Goal: Book appointment/travel/reservation

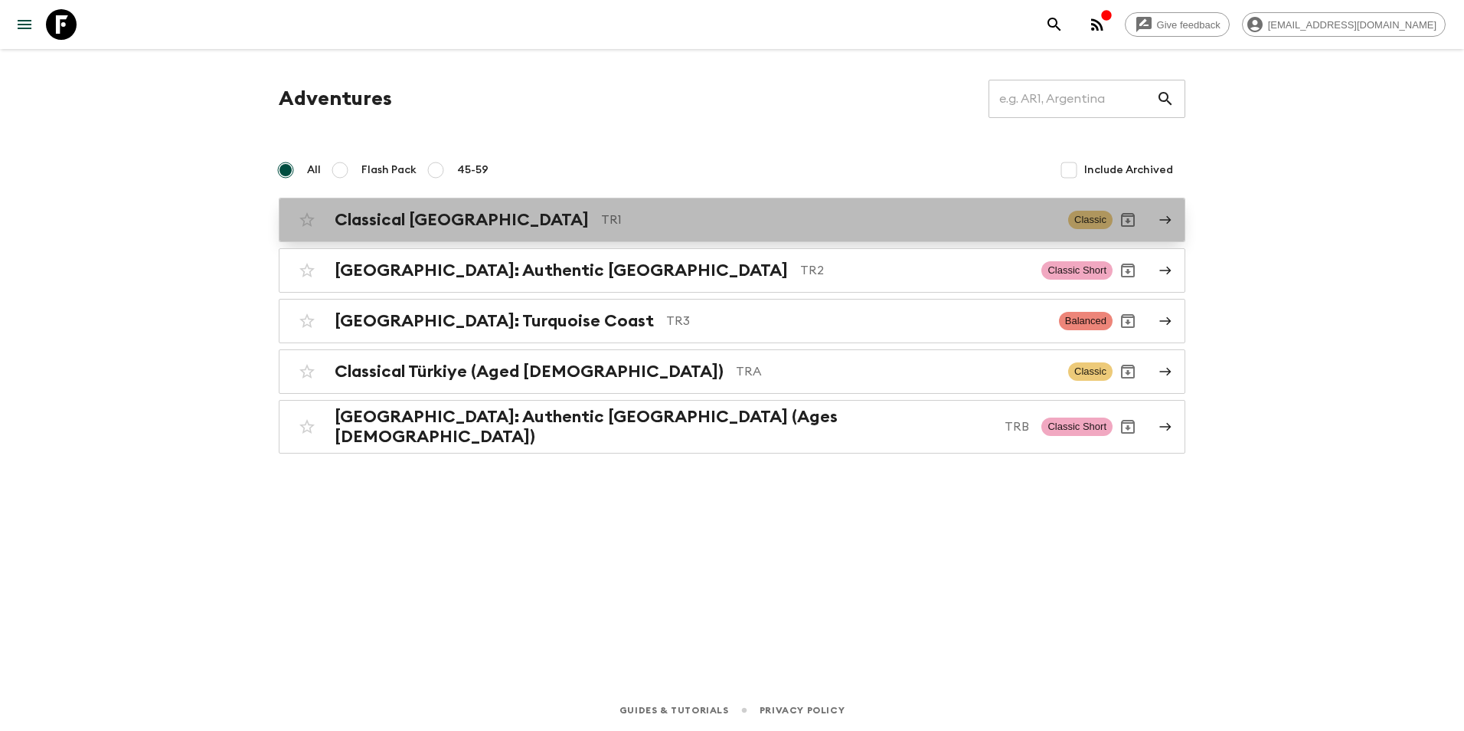
click at [446, 220] on h2 "Classical [GEOGRAPHIC_DATA]" at bounding box center [462, 220] width 254 height 20
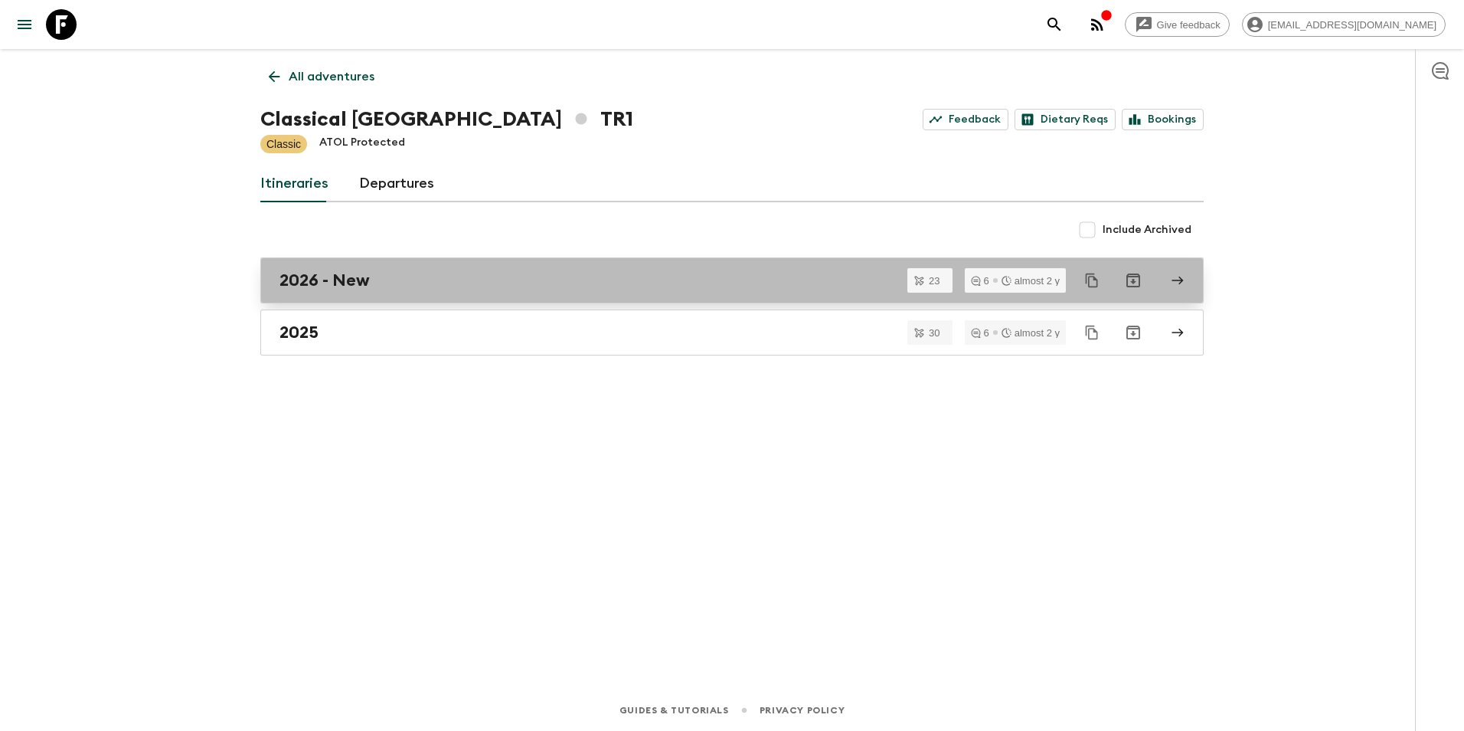
click at [354, 268] on link "2026 - New" at bounding box center [732, 280] width 944 height 46
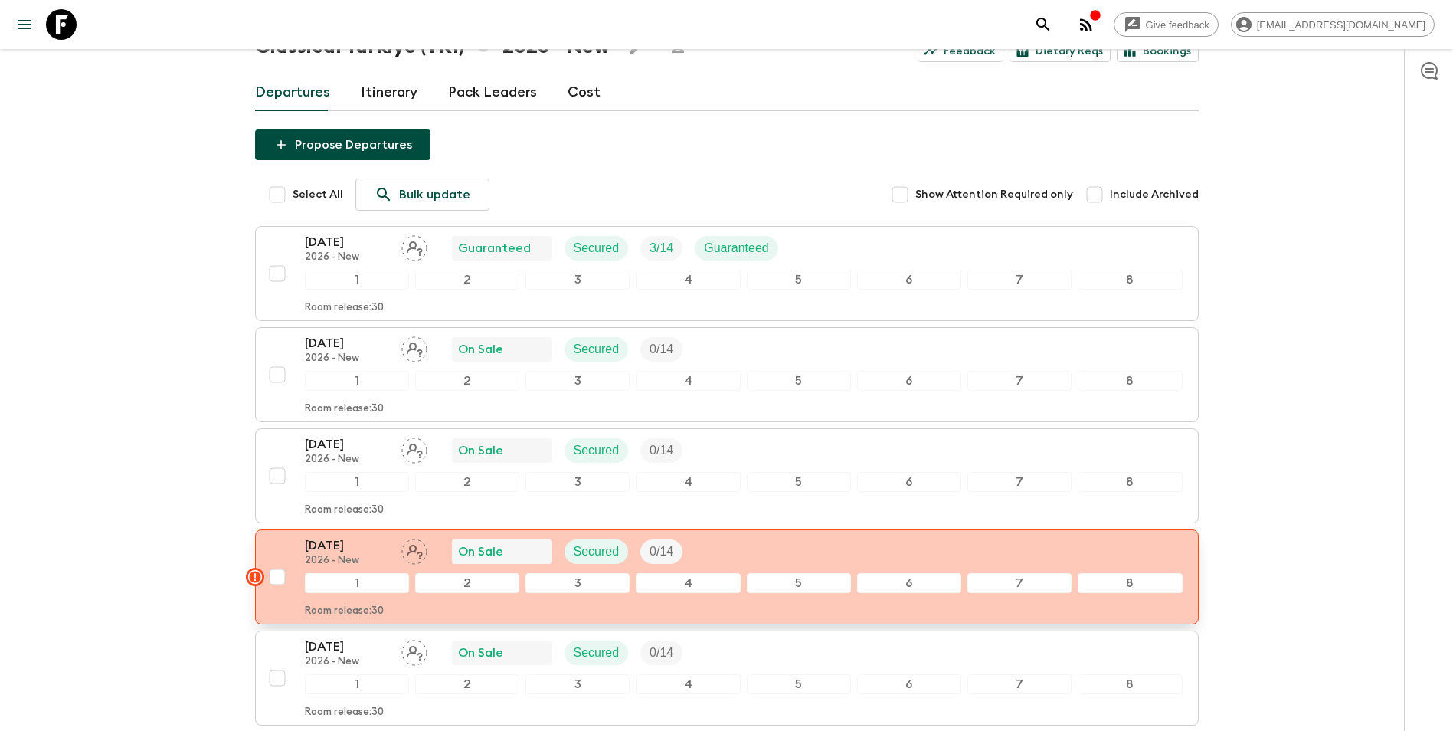
scroll to position [153, 0]
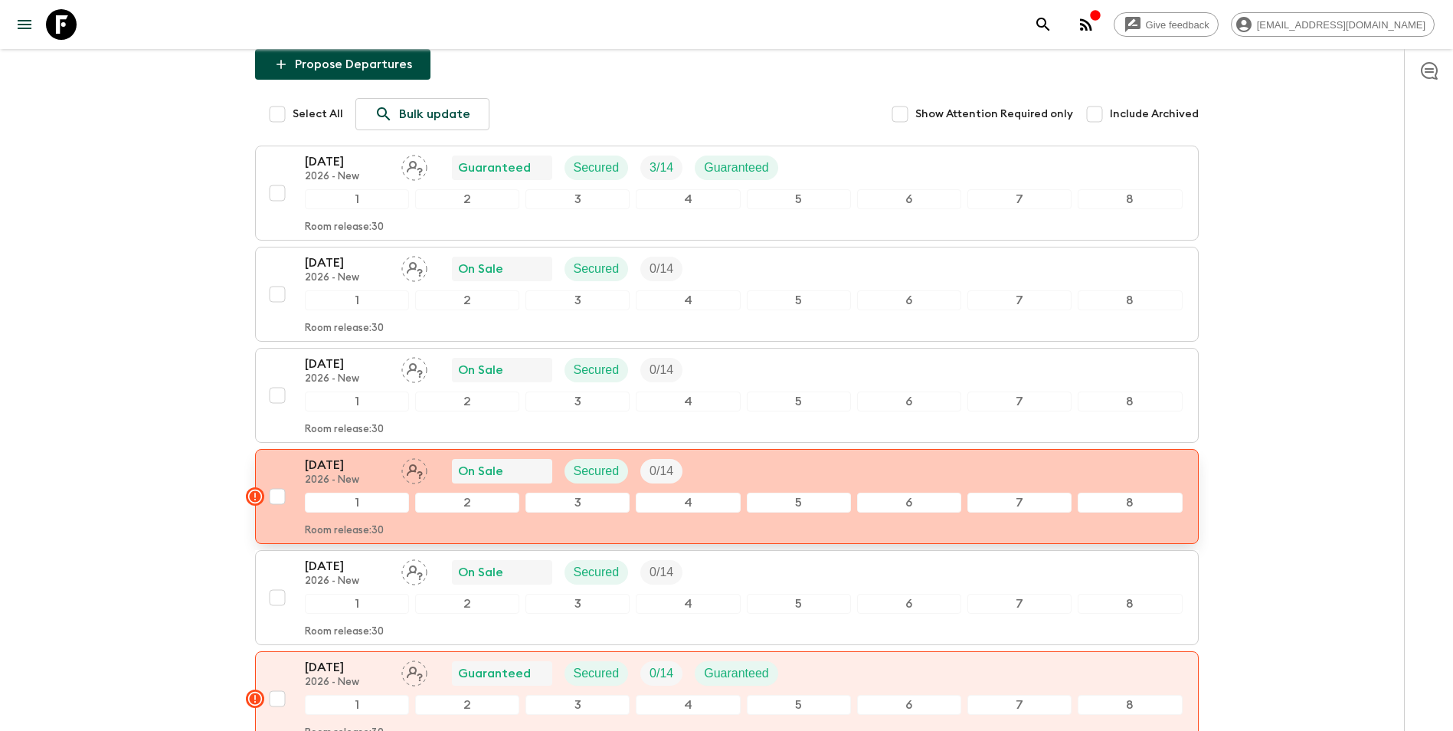
click at [257, 497] on rect "button" at bounding box center [255, 496] width 18 height 18
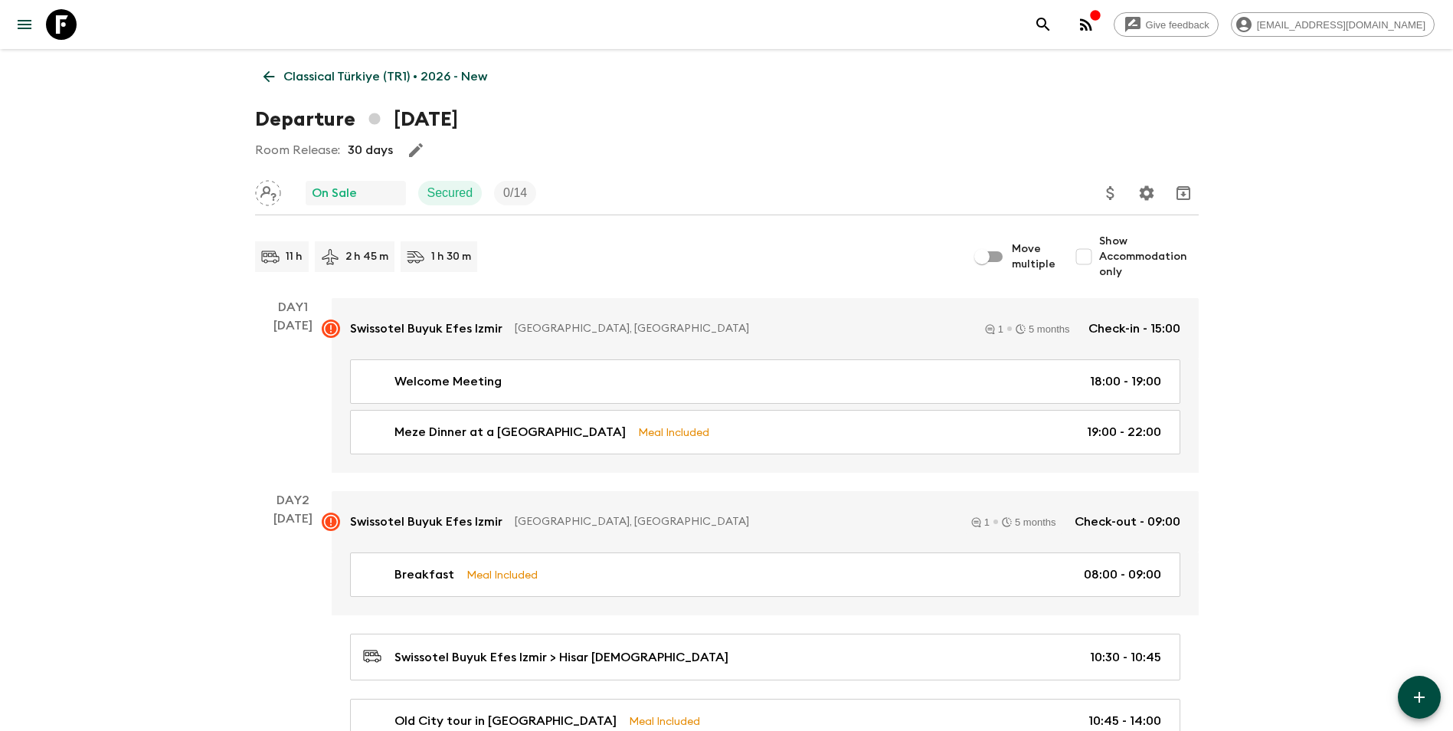
click at [269, 75] on icon at bounding box center [268, 76] width 17 height 17
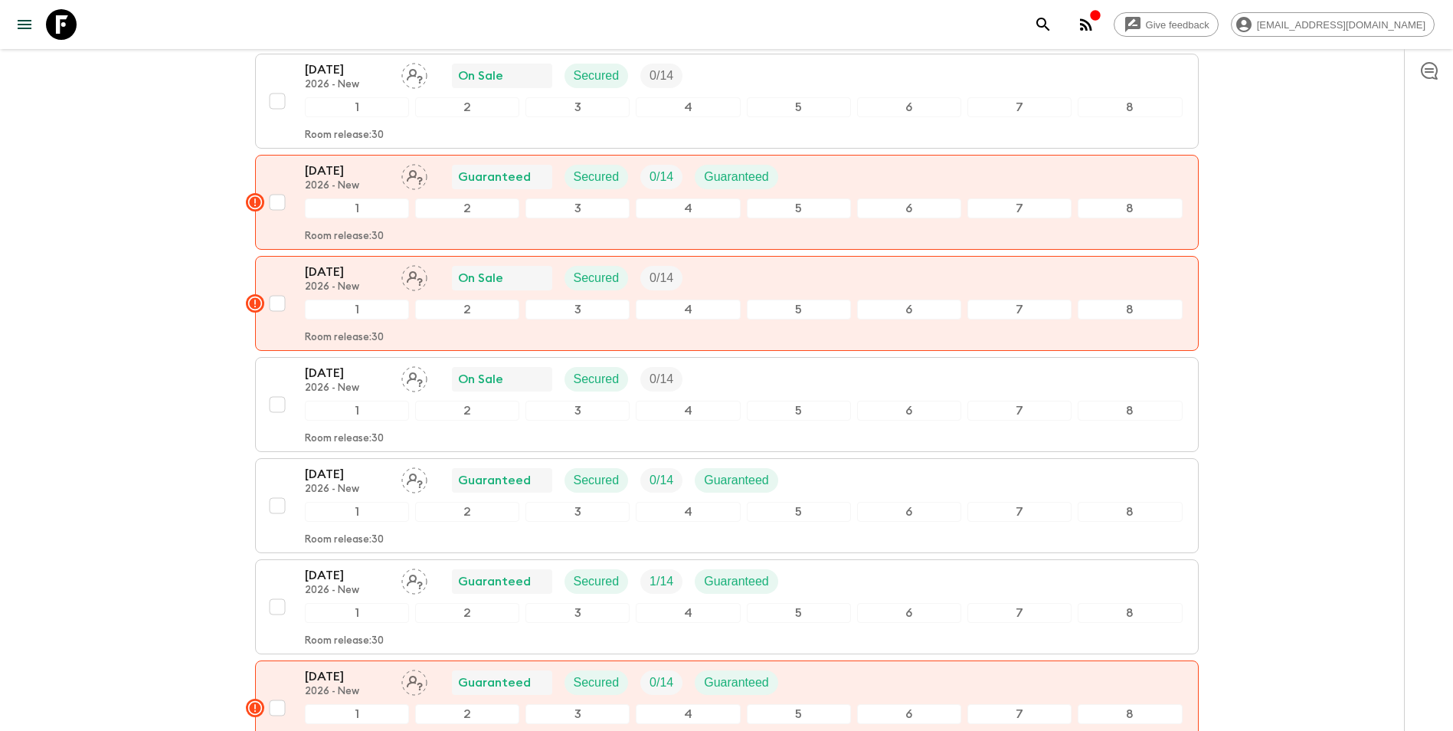
scroll to position [648, 0]
